Goal: Task Accomplishment & Management: Manage account settings

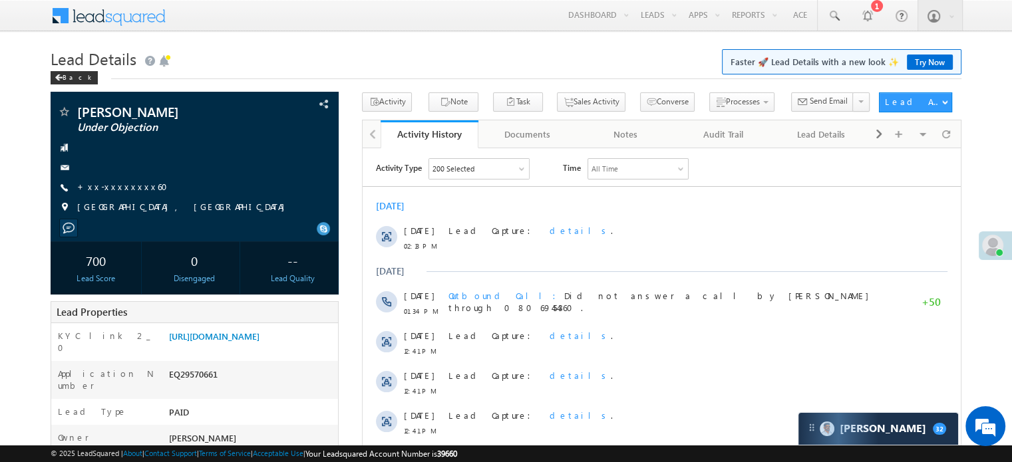
scroll to position [266, 0]
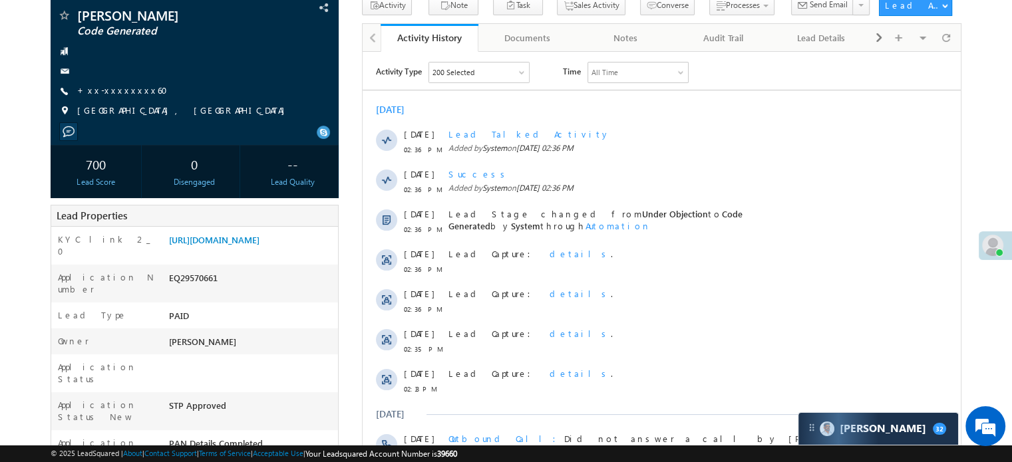
scroll to position [200, 0]
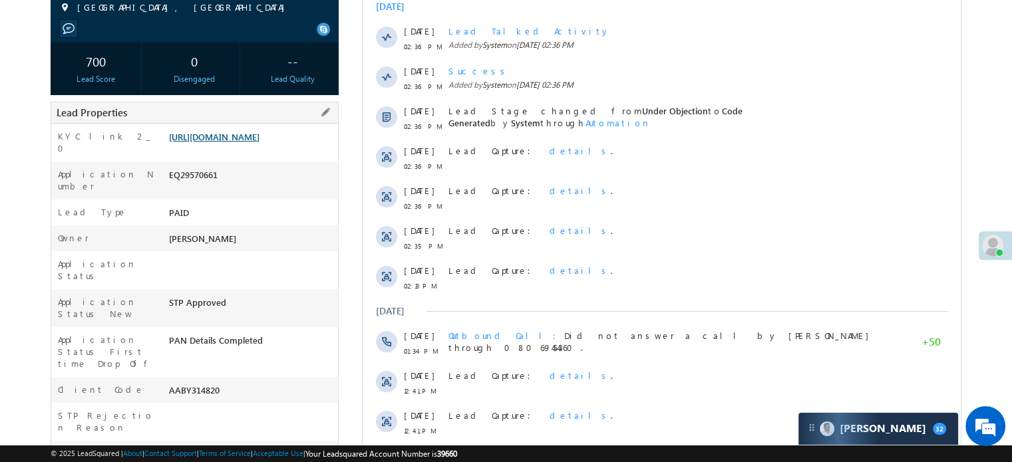
click at [258, 142] on link "https://angelbroking1-pk3em7sa.customui-test.leadsquared.com?leadId=a9b30a35-4b…" at bounding box center [214, 136] width 90 height 11
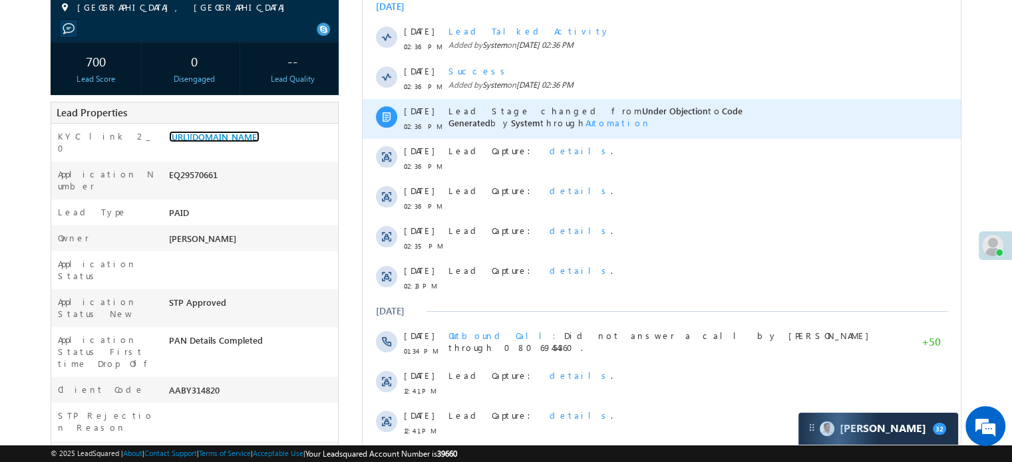
scroll to position [0, 0]
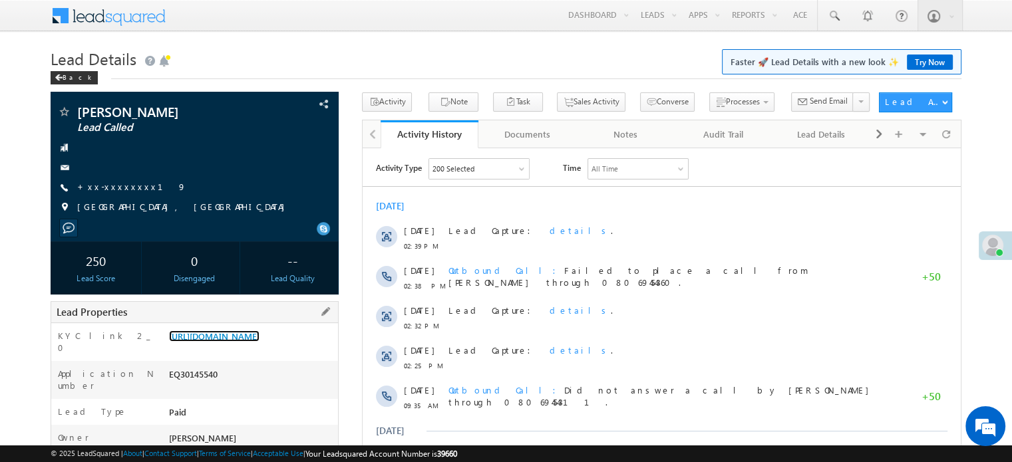
click at [260, 337] on link "https://angelbroking1-pk3em7sa.customui-test.leadsquared.com?leadId=1963bd90-b0…" at bounding box center [214, 336] width 90 height 11
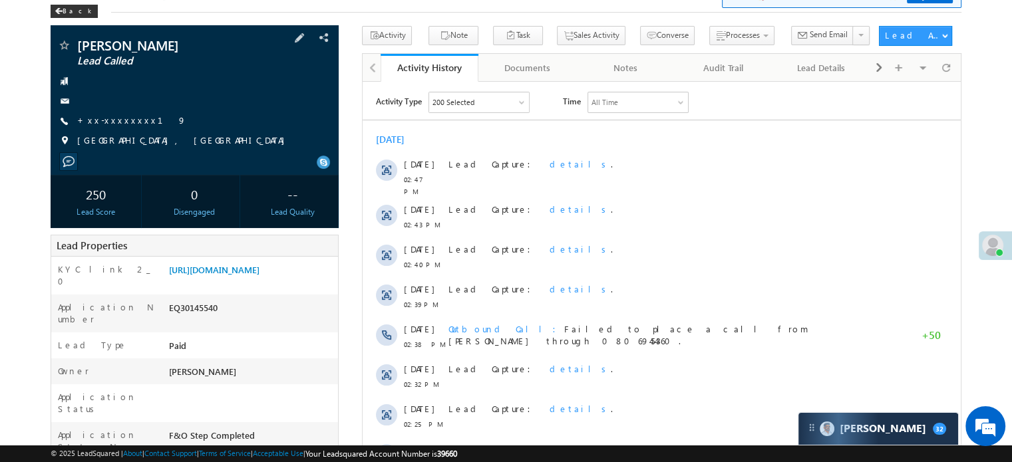
click at [102, 110] on div "Deepak Kautuk Lead Called +xx-xxxxxxxx19" at bounding box center [194, 97] width 275 height 116
click at [106, 121] on link "+xx-xxxxxxxx19" at bounding box center [131, 119] width 109 height 11
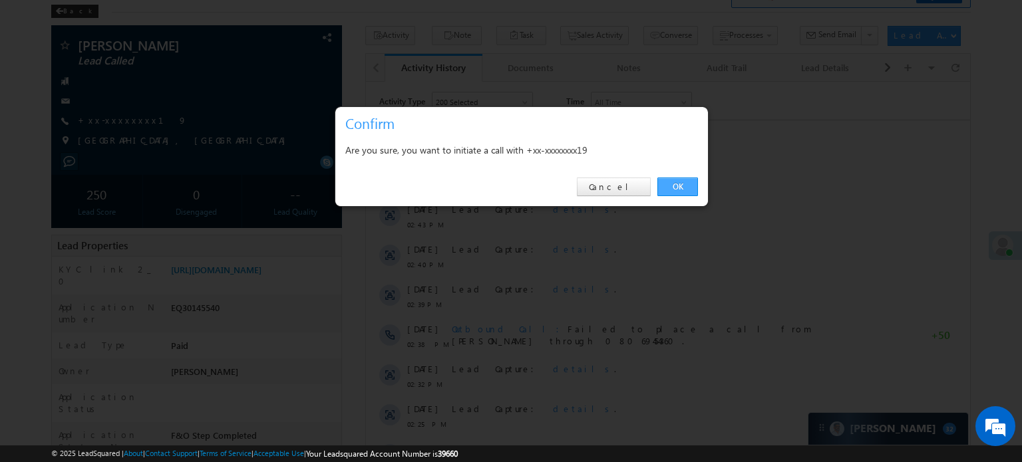
click at [689, 185] on link "OK" at bounding box center [677, 187] width 41 height 19
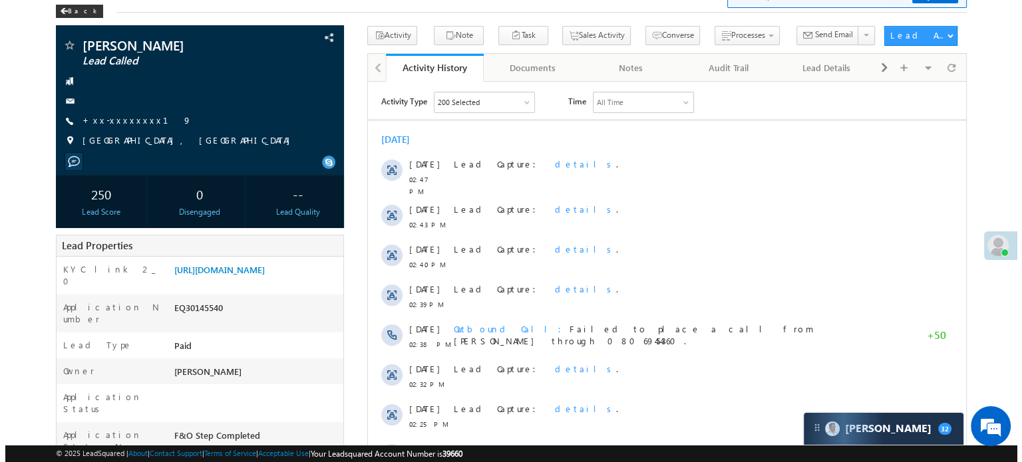
click at [694, 184] on div "Lead Capture: details ." at bounding box center [672, 174] width 439 height 45
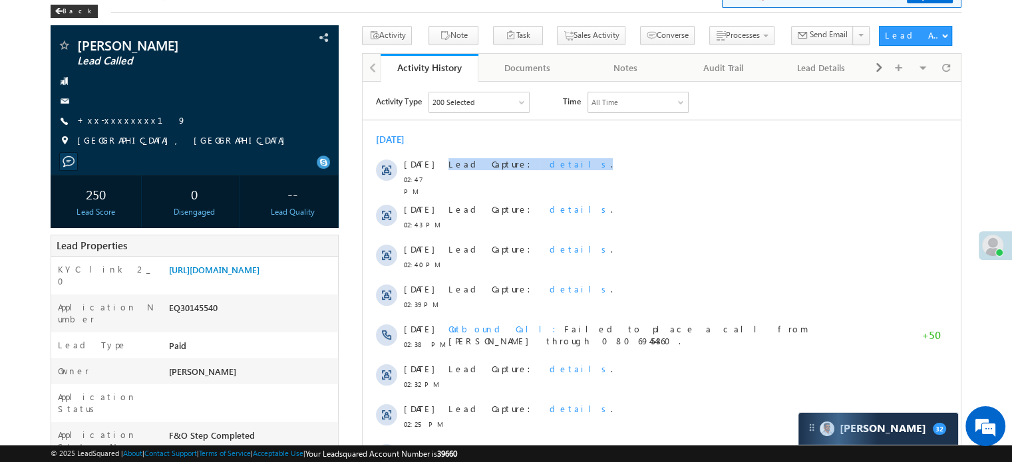
click at [689, 184] on div "Lead Capture: details ." at bounding box center [667, 174] width 439 height 45
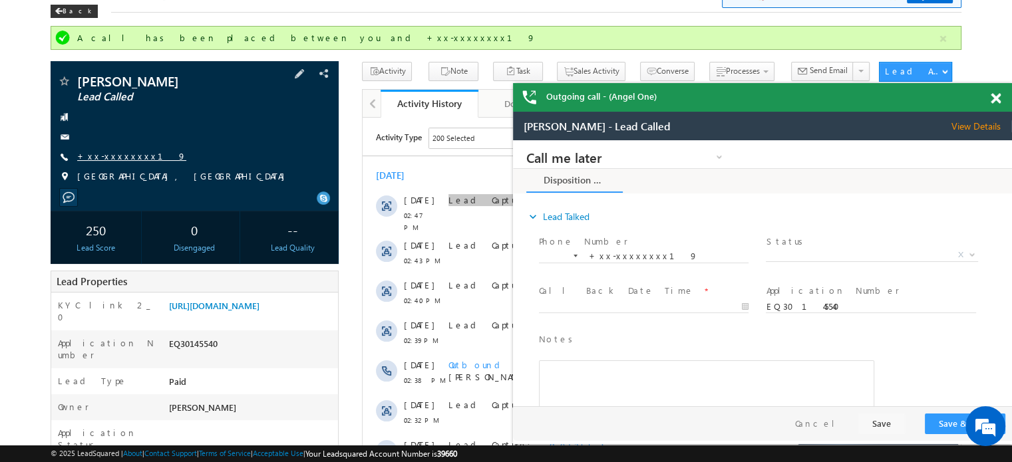
click at [120, 156] on link "+xx-xxxxxxxx19" at bounding box center [131, 155] width 109 height 11
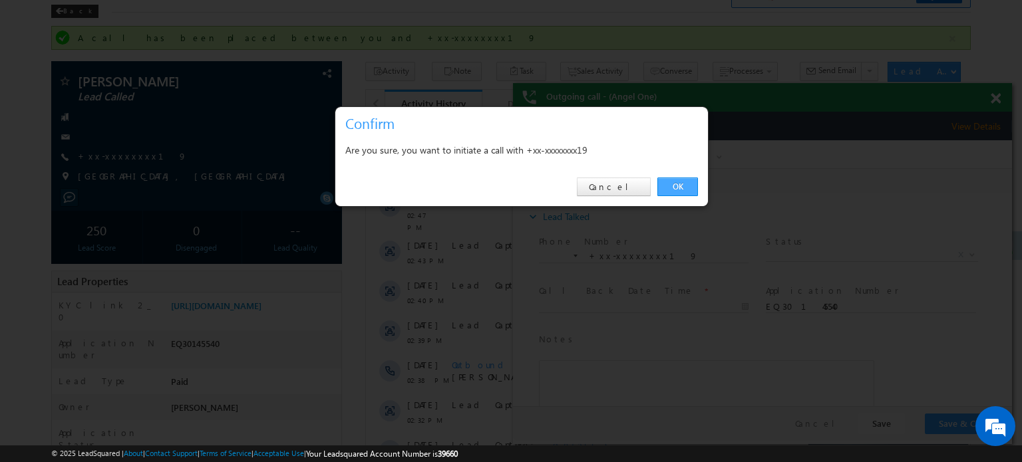
click at [689, 185] on link "OK" at bounding box center [677, 187] width 41 height 19
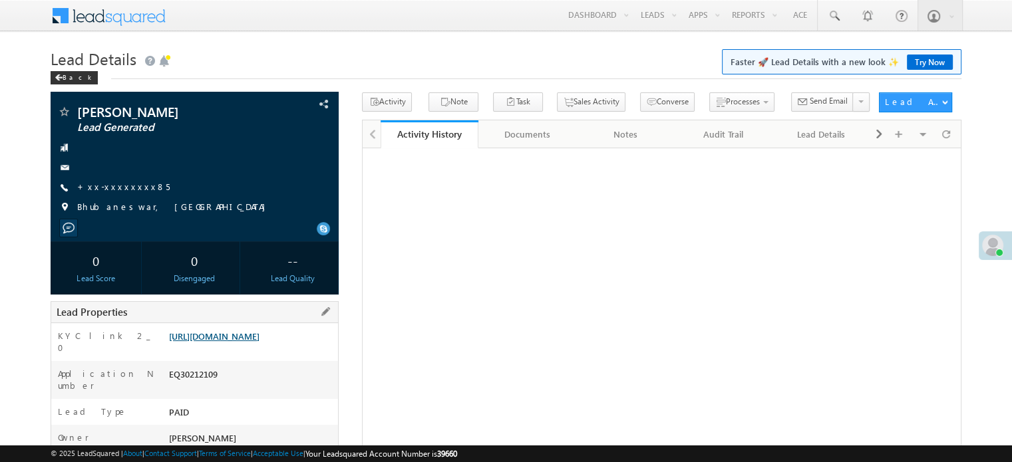
click at [260, 342] on link "https://angelbroking1-pk3em7sa.customui-test.leadsquared.com?leadId=a3df6703-41…" at bounding box center [214, 336] width 90 height 11
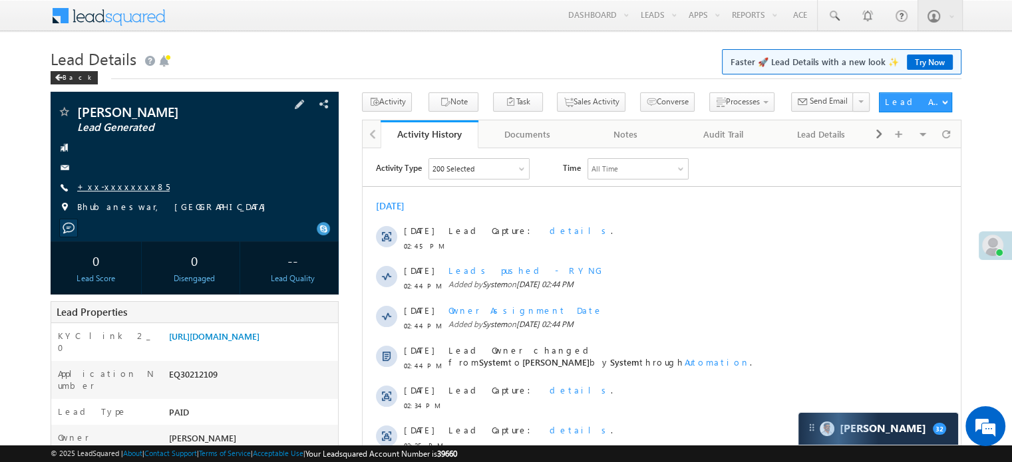
click at [120, 186] on link "+xx-xxxxxxxx85" at bounding box center [123, 186] width 92 height 11
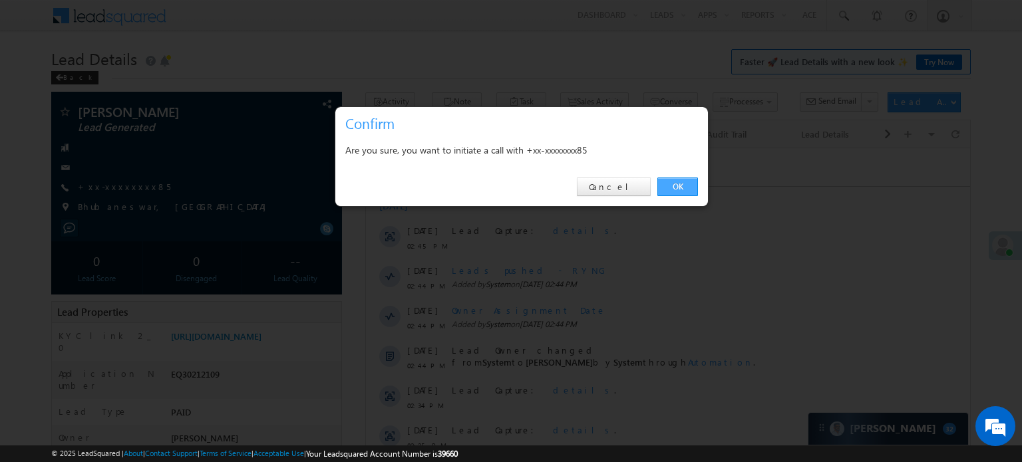
click at [669, 182] on link "OK" at bounding box center [677, 187] width 41 height 19
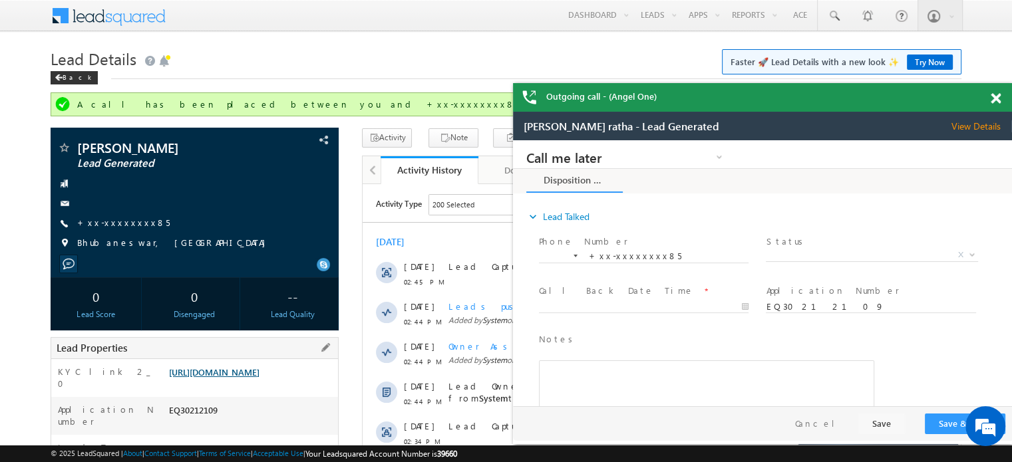
click at [260, 373] on link "[URL][DOMAIN_NAME]" at bounding box center [214, 372] width 90 height 11
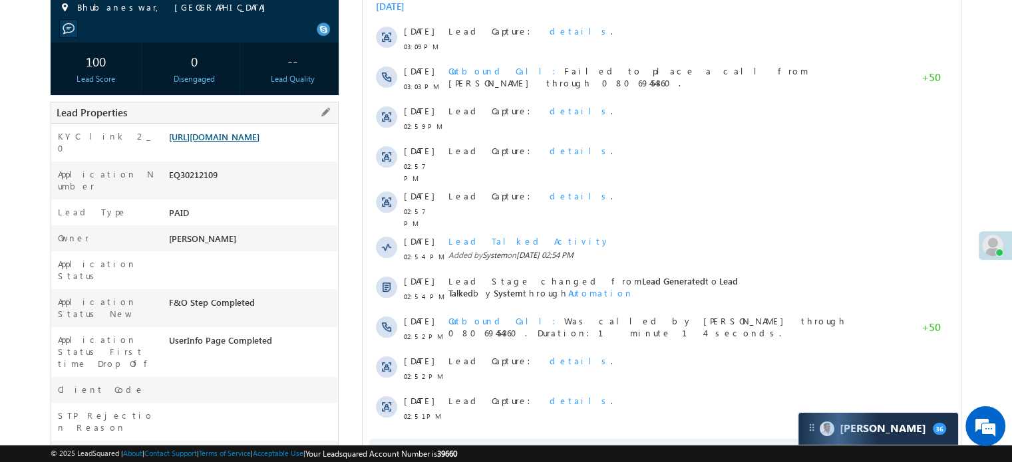
click at [235, 142] on link "[URL][DOMAIN_NAME]" at bounding box center [214, 136] width 90 height 11
